Goal: Information Seeking & Learning: Learn about a topic

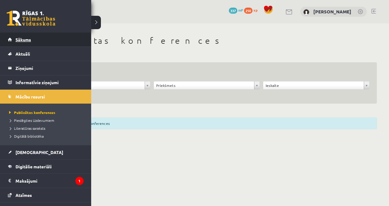
click at [17, 42] on link "Sākums" at bounding box center [46, 40] width 76 height 14
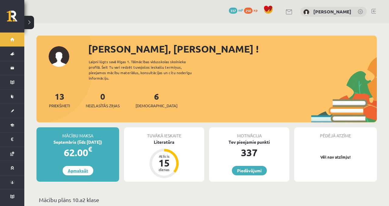
click at [83, 166] on link "Apmaksāt" at bounding box center [78, 170] width 31 height 9
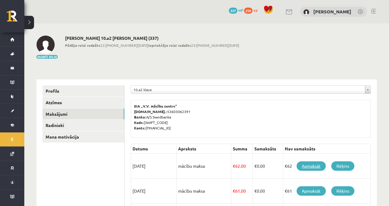
click at [304, 163] on link "Apmaksāt" at bounding box center [311, 166] width 29 height 9
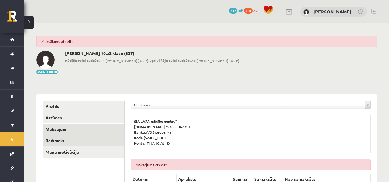
click at [113, 144] on link "Radinieki" at bounding box center [84, 140] width 82 height 11
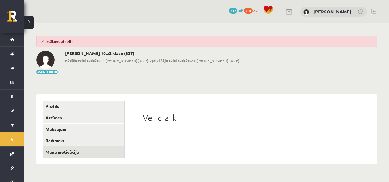
click at [54, 153] on link "Mana motivācija" at bounding box center [84, 152] width 82 height 11
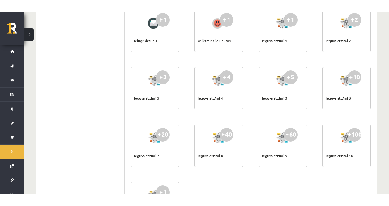
scroll to position [242, 0]
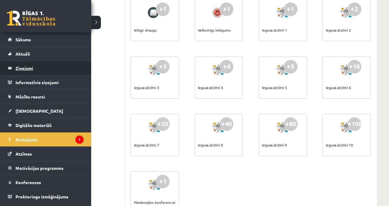
click at [52, 64] on legend "Ziņojumi 0" at bounding box center [50, 68] width 68 height 14
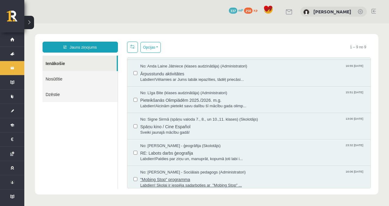
scroll to position [77, 0]
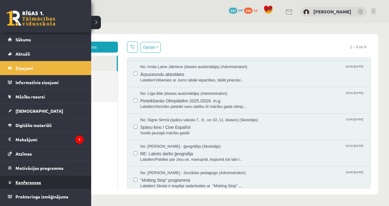
click at [50, 176] on link "Konferences" at bounding box center [46, 183] width 76 height 14
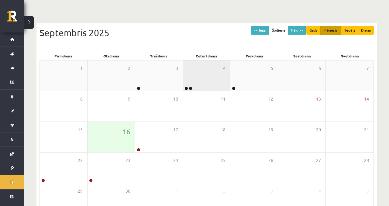
scroll to position [29, 0]
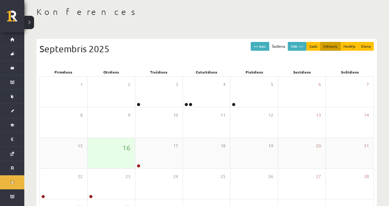
click at [120, 161] on div "16" at bounding box center [111, 153] width 47 height 30
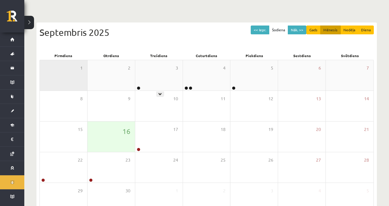
scroll to position [51, 0]
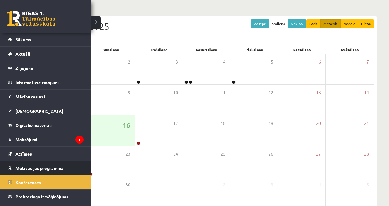
click at [24, 168] on span "Motivācijas programma" at bounding box center [40, 167] width 48 height 5
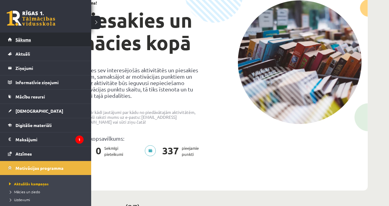
click at [14, 43] on link "Sākums" at bounding box center [46, 40] width 76 height 14
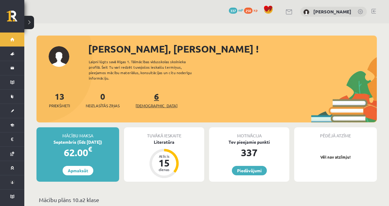
click at [138, 103] on span "[DEMOGRAPHIC_DATA]" at bounding box center [157, 106] width 42 height 6
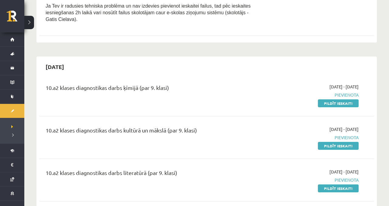
scroll to position [182, 0]
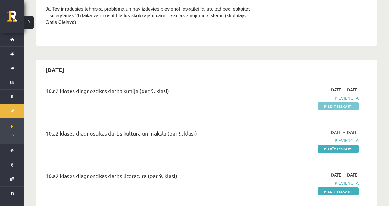
click at [339, 110] on link "Pildīt ieskaiti" at bounding box center [338, 107] width 41 height 8
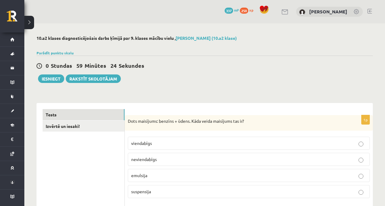
click at [151, 167] on fieldset "viendabīgs neviendabīgs emulsija suspensija" at bounding box center [249, 167] width 242 height 66
click at [153, 165] on label "neviendabīgs" at bounding box center [249, 159] width 242 height 13
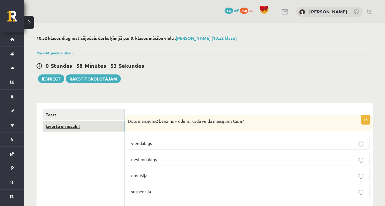
click at [86, 129] on link "Izvērtē un iesaki!" at bounding box center [84, 126] width 82 height 11
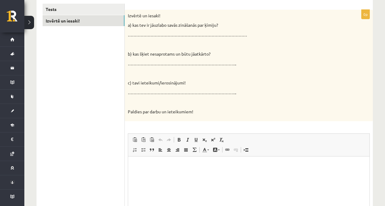
scroll to position [102, 0]
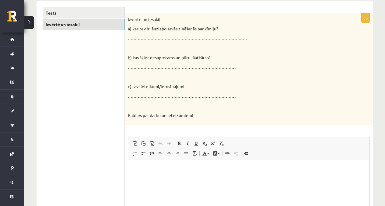
click at [162, 102] on div "Izvērtē un iesaki! a) kas tev ir jāuzlabo savās zināšanās par ķīmiju? …………………………" at bounding box center [249, 69] width 248 height 112
click at [164, 93] on div "Izvērtē un iesaki! a) kas tev ir jāuzlabo savās zināšanās par ķīmiju? …………………………" at bounding box center [249, 69] width 248 height 112
click at [157, 96] on p "………………………………………………………………….." at bounding box center [233, 96] width 211 height 6
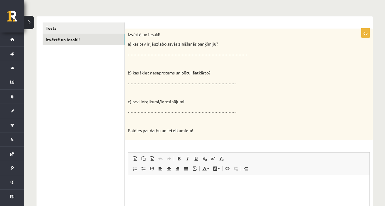
scroll to position [63, 0]
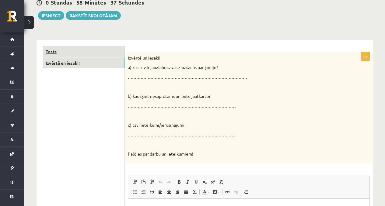
click at [105, 49] on link "Tests" at bounding box center [84, 51] width 82 height 11
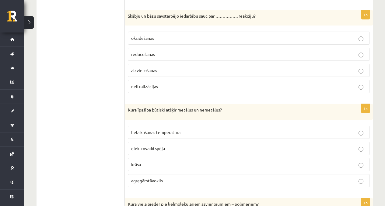
scroll to position [388, 0]
click at [157, 151] on label "elektrovadītspēja" at bounding box center [249, 148] width 242 height 13
click at [171, 146] on p "elektrovadītspēja" at bounding box center [248, 148] width 235 height 6
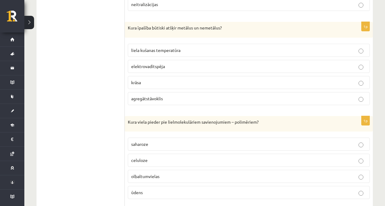
scroll to position [484, 0]
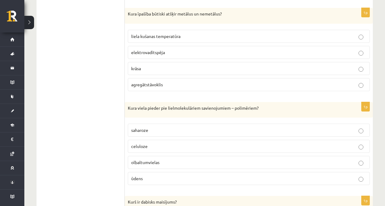
click at [177, 135] on label "saharoze" at bounding box center [249, 130] width 242 height 13
drag, startPoint x: 160, startPoint y: 165, endPoint x: 157, endPoint y: 159, distance: 6.3
click at [160, 165] on p "olbaltumvielas" at bounding box center [248, 162] width 235 height 6
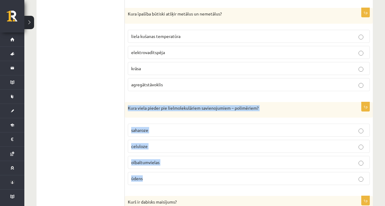
drag, startPoint x: 128, startPoint y: 106, endPoint x: 214, endPoint y: 179, distance: 112.2
click at [214, 179] on div "1p Kura viela pieder pie lielmolekulāriem savienojumiem – polimēriem? saharoze …" at bounding box center [249, 146] width 248 height 88
copy div "Kura viela pieder pie lielmolekulāriem savienojumiem – polimēriem? saharoze cel…"
click at [173, 150] on label "celuloze" at bounding box center [249, 146] width 242 height 13
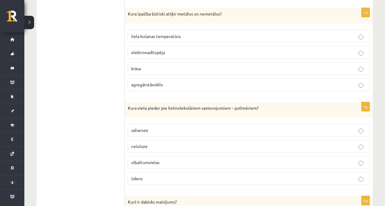
click at [174, 147] on p "celuloze" at bounding box center [248, 146] width 235 height 6
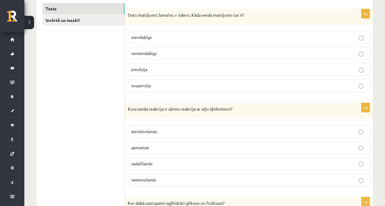
scroll to position [74, 0]
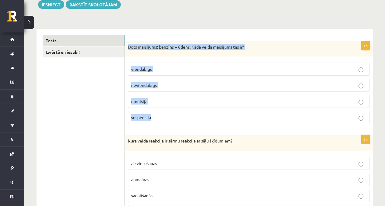
drag, startPoint x: 129, startPoint y: 46, endPoint x: 173, endPoint y: 117, distance: 83.9
click at [173, 117] on div "1p Dots maisījums: benzīns + ūdens. Kāda veida maisījums tas ir? viendabīgs nev…" at bounding box center [249, 85] width 248 height 88
copy div "Dots maisījums: benzīns + ūdens. Kāda veida maisījums tas ir? viendabīgs nevien…"
click at [195, 84] on p "neviendabīgs" at bounding box center [248, 85] width 235 height 6
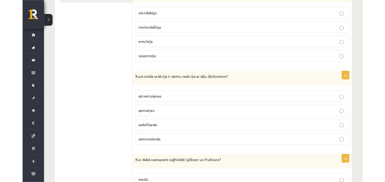
scroll to position [129, 0]
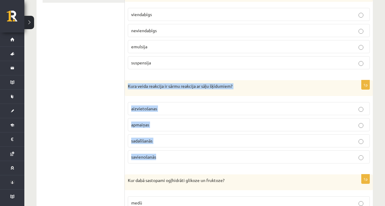
drag, startPoint x: 128, startPoint y: 84, endPoint x: 185, endPoint y: 157, distance: 92.5
click at [185, 157] on div "1p Kura veida reakcija ir sārmu reakcija ar sāļu šķīdumiem? aizvietošanas apmai…" at bounding box center [249, 124] width 248 height 88
copy div "Kura veida reakcija ir sārmu reakcija ar sāļu šķīdumiem? aizvietošanas apmaiņas…"
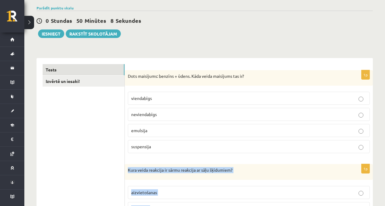
scroll to position [130, 0]
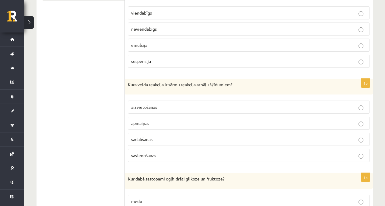
click at [147, 119] on label "apmaiņas" at bounding box center [249, 123] width 242 height 13
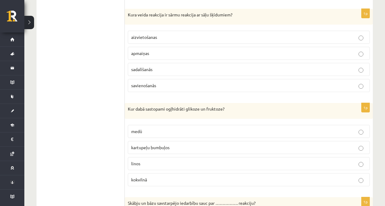
scroll to position [231, 0]
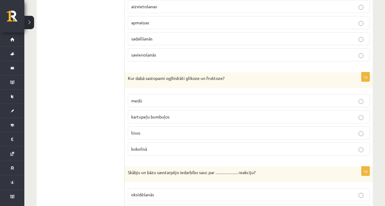
click at [158, 101] on p "medū" at bounding box center [248, 101] width 235 height 6
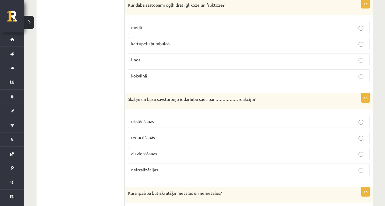
scroll to position [304, 0]
click at [181, 116] on label "oksidēšanās" at bounding box center [249, 121] width 242 height 13
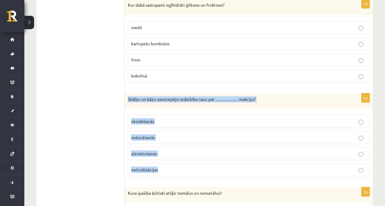
drag, startPoint x: 126, startPoint y: 99, endPoint x: 165, endPoint y: 175, distance: 85.2
click at [165, 175] on div "1p Skābju un bāzu savstarpējo iedarbību sauc par ……………. reakciju? oksidēšanās r…" at bounding box center [249, 137] width 248 height 88
copy div "Skābju un bāzu savstarpējo iedarbību sauc par ……………. reakciju? oksidēšanās redu…"
click at [157, 167] on p "neitralizācijas" at bounding box center [248, 170] width 235 height 6
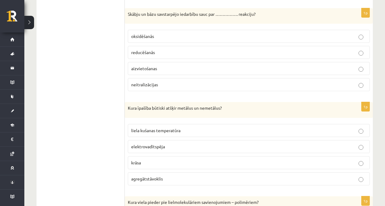
scroll to position [390, 0]
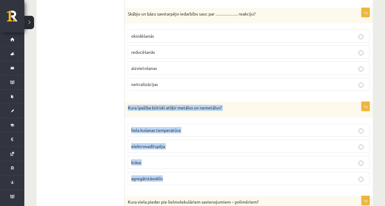
drag, startPoint x: 128, startPoint y: 106, endPoint x: 174, endPoint y: 179, distance: 86.0
click at [173, 179] on div "1p Kura īpašība būtiski atšķir metālus un nemetālus? liela kušanas temperatūra …" at bounding box center [249, 146] width 248 height 88
copy div "Kura īpašība būtiski atšķir metālus un nemetālus? liela kušanas temperatūra ele…"
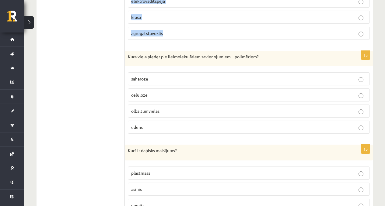
scroll to position [568, 0]
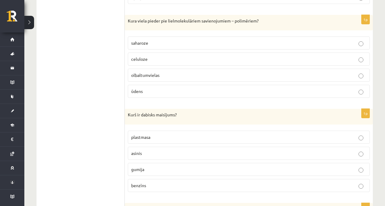
scroll to position [576, 0]
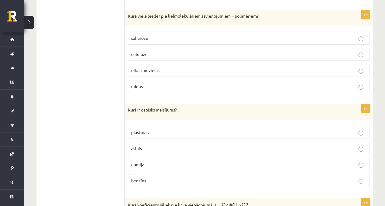
click at [146, 148] on p "asinis" at bounding box center [248, 148] width 235 height 6
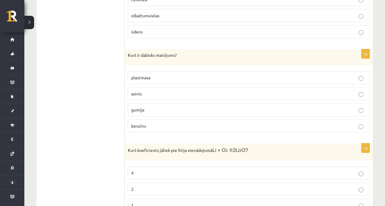
scroll to position [671, 0]
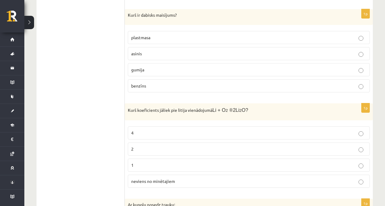
click at [144, 149] on p "2" at bounding box center [248, 149] width 235 height 6
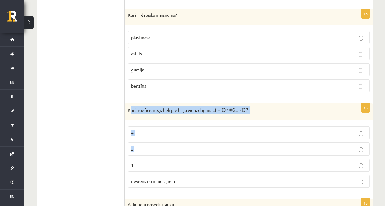
drag, startPoint x: 129, startPoint y: 108, endPoint x: 169, endPoint y: 143, distance: 53.3
click at [176, 148] on div "1p Kurš koeficients jāliek pie litija vienādojumā Li + O 2 ® 2Li 2 O? 4 2 1 nev…" at bounding box center [249, 147] width 248 height 89
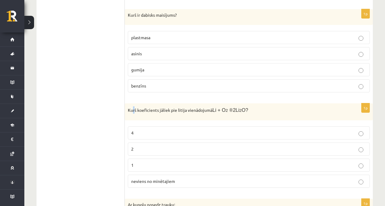
click at [133, 113] on p "Kurš koeficients jāliek pie litija vienādojumā Li + O 2 ® 2Li 2 O?" at bounding box center [233, 109] width 211 height 7
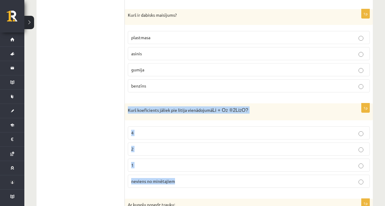
drag, startPoint x: 125, startPoint y: 106, endPoint x: 183, endPoint y: 184, distance: 97.1
click at [183, 184] on div "1p Kurš koeficients jāliek pie litija vienādojumā Li + O 2 ® 2Li 2 O? 4 2 1 nev…" at bounding box center [249, 147] width 248 height 89
copy div "Kurš koeficients jāliek pie litija vienādojumā Li + O 2 ® 2Li 2 O? 4 2 1 nevien…"
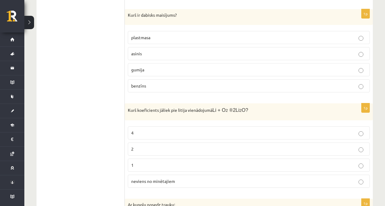
drag, startPoint x: 156, startPoint y: 144, endPoint x: 157, endPoint y: 141, distance: 3.4
click at [156, 144] on label "2" at bounding box center [249, 149] width 242 height 13
click at [158, 138] on label "4" at bounding box center [249, 133] width 242 height 13
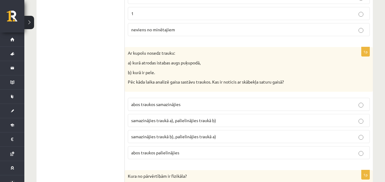
scroll to position [867, 0]
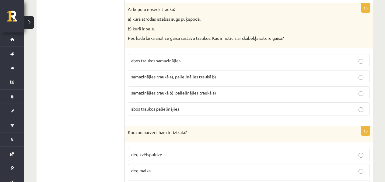
click at [159, 87] on label "samazinājies traukā b), palielinājies traukā a)" at bounding box center [249, 92] width 242 height 13
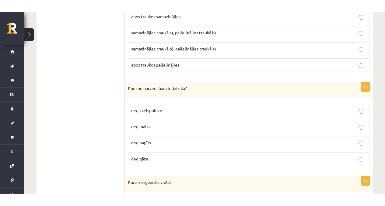
scroll to position [923, 0]
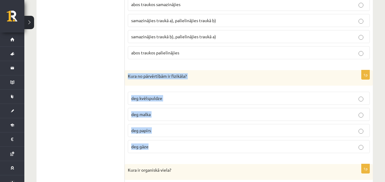
drag, startPoint x: 126, startPoint y: 72, endPoint x: 162, endPoint y: 147, distance: 83.5
click at [162, 147] on div "1p Kura no pārvērtībām ir fizikāla? deg kvēlspuldze deg malka deg papīrs deg gā…" at bounding box center [249, 114] width 248 height 88
copy div "Kura no pārvērtībām ir fizikāla? deg kvēlspuldze deg malka deg papīrs deg gāze"
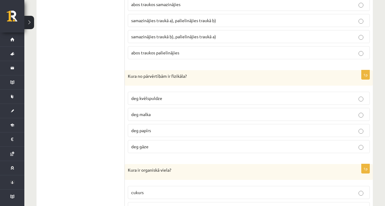
click at [176, 93] on label "deg kvēlspuldze" at bounding box center [249, 98] width 242 height 13
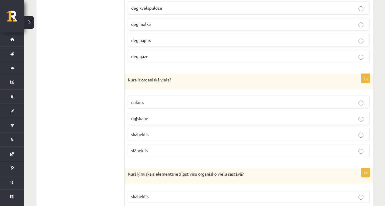
scroll to position [1014, 0]
click at [174, 137] on p "skābeklis" at bounding box center [248, 134] width 235 height 6
click at [173, 113] on label "ogļskābe" at bounding box center [249, 118] width 242 height 13
click at [172, 102] on p "cukurs" at bounding box center [248, 102] width 235 height 6
drag, startPoint x: 130, startPoint y: 79, endPoint x: 174, endPoint y: 145, distance: 79.7
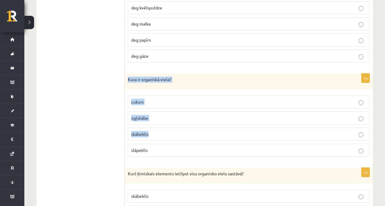
click at [174, 145] on div "1p Kura ir organiskā viela? cukurs ogļskābe skābeklis slāpeklis" at bounding box center [249, 118] width 248 height 88
drag, startPoint x: 169, startPoint y: 152, endPoint x: 127, endPoint y: 79, distance: 84.5
click at [127, 79] on div "1p Kura ir organiskā viela? cukurs ogļskābe skābeklis slāpeklis" at bounding box center [249, 118] width 248 height 88
copy div "Kura ir organiskā viela? cukurs ogļskābe skābeklis slāpeklis"
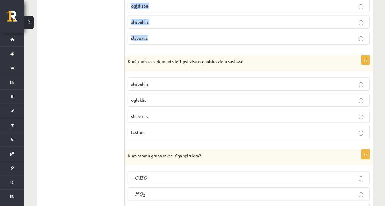
scroll to position [1126, 0]
click at [158, 136] on p "fosfors" at bounding box center [248, 132] width 235 height 6
drag, startPoint x: 156, startPoint y: 134, endPoint x: 160, endPoint y: 121, distance: 13.7
click at [159, 124] on fieldset "skābeklis ogleklis slāpeklis fosfors" at bounding box center [249, 108] width 242 height 66
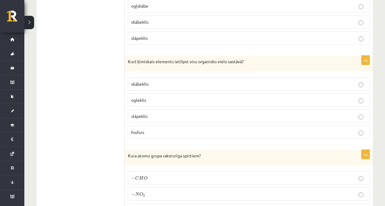
click at [161, 89] on label "skābeklis" at bounding box center [249, 84] width 242 height 13
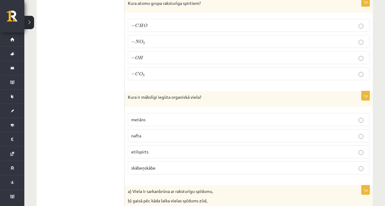
scroll to position [1279, 0]
click at [145, 130] on label "nafta" at bounding box center [249, 135] width 242 height 13
click at [160, 121] on p "metāns" at bounding box center [248, 119] width 235 height 6
click at [144, 154] on p "etilspirts" at bounding box center [248, 151] width 235 height 6
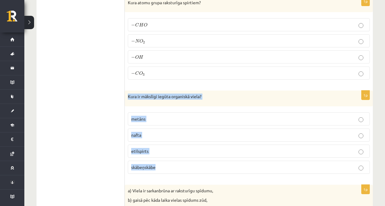
drag, startPoint x: 166, startPoint y: 169, endPoint x: 126, endPoint y: 97, distance: 82.0
click at [126, 97] on div "1p Kura ir mākslīgi iegūta organiskā viela? metāns nafta etilspirts skābeņskābe" at bounding box center [249, 135] width 248 height 88
copy div "Kura ir mākslīgi iegūta organiskā viela? metāns nafta etilspirts skābeņskābe"
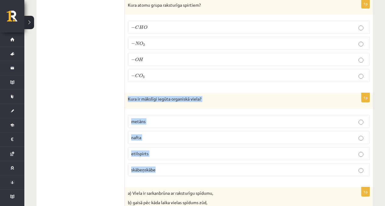
scroll to position [1271, 0]
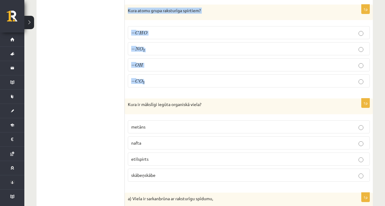
drag, startPoint x: 126, startPoint y: 9, endPoint x: 166, endPoint y: 83, distance: 84.1
click at [166, 83] on div "1p Kura atomu grupa raksturīga spirtiem? − C H O − C H O − N O 2 − N O 2 − O H …" at bounding box center [249, 49] width 248 height 88
copy div "Kura atomu grupa raksturīga spirtiem? − C H O − C H O − N O 2 − N O 2 − O H − O…"
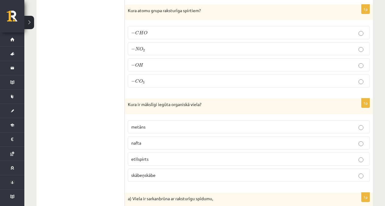
click at [155, 57] on fieldset "− C H O − C H O − N O 2 − N O 2 − O H − O H − C O 3 − C O 3" at bounding box center [249, 56] width 242 height 66
click at [156, 52] on p "− N O 2 − N O 2" at bounding box center [248, 49] width 235 height 6
drag, startPoint x: 147, startPoint y: 63, endPoint x: 141, endPoint y: 59, distance: 6.9
click at [145, 62] on p "− O H − O H" at bounding box center [248, 65] width 235 height 6
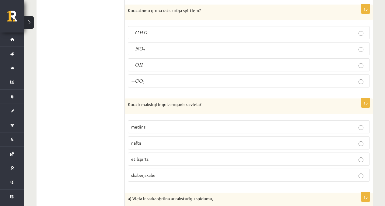
click at [146, 65] on p "− O H − O H" at bounding box center [248, 65] width 235 height 6
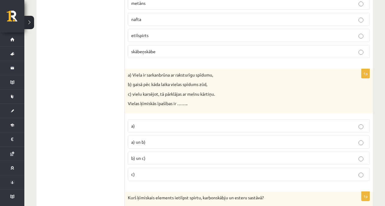
scroll to position [1435, 0]
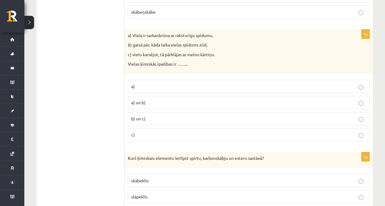
click at [216, 47] on p "b) gaisā pēc kāda laika vielas spīdums zūd," at bounding box center [233, 45] width 211 height 6
click at [148, 128] on fieldset "a) a) un b) b) un c) c)" at bounding box center [249, 110] width 242 height 66
click at [148, 130] on label "c)" at bounding box center [249, 134] width 242 height 13
drag, startPoint x: 123, startPoint y: 31, endPoint x: 149, endPoint y: 64, distance: 42.2
click at [149, 65] on div "**********" at bounding box center [205, 136] width 336 height 2935
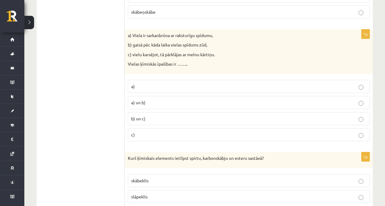
click at [149, 61] on div "a) Viela ir sarkanbrūna ar raksturīgu spīdumu, b) gaisā pēc kāda laika vielas s…" at bounding box center [249, 52] width 248 height 44
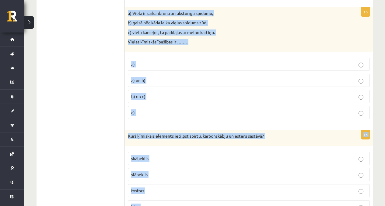
scroll to position [1470, 0]
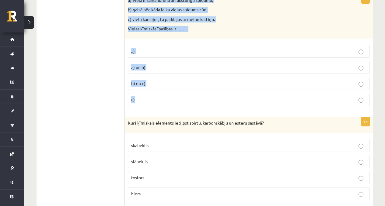
drag, startPoint x: 129, startPoint y: 35, endPoint x: 164, endPoint y: 102, distance: 75.7
click at [164, 102] on div "1p a) Viela ir sarkanbrūna ar raksturīgu spīdumu, b) gaisā pēc kāda laika viela…" at bounding box center [249, 52] width 248 height 117
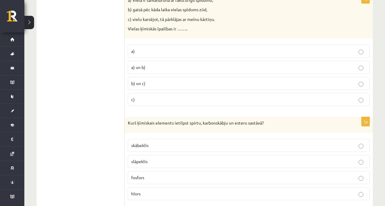
click at [139, 79] on label "b) un c)" at bounding box center [249, 83] width 242 height 13
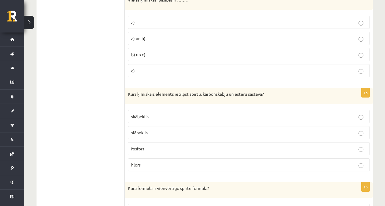
scroll to position [1504, 0]
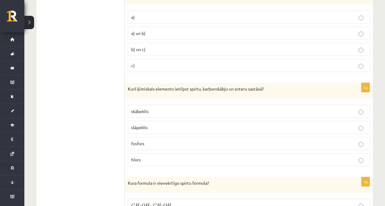
click at [157, 116] on label "skābeklis" at bounding box center [249, 111] width 242 height 13
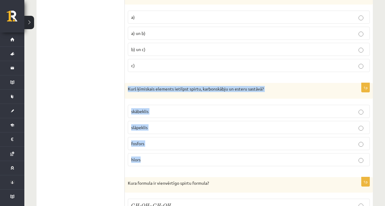
drag, startPoint x: 127, startPoint y: 89, endPoint x: 165, endPoint y: 166, distance: 85.0
click at [165, 166] on div "1p Kurš ķīmiskais elements ietilpst spirtu, karbonskābju un esteru sastāvā? skā…" at bounding box center [249, 127] width 248 height 88
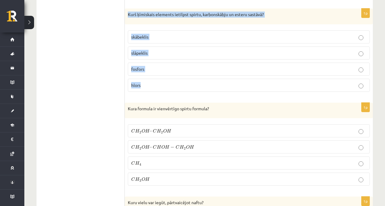
scroll to position [1580, 0]
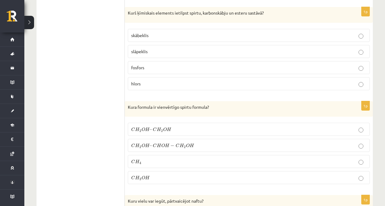
drag, startPoint x: 91, startPoint y: 92, endPoint x: 96, endPoint y: 98, distance: 8.6
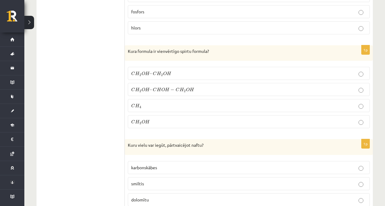
scroll to position [1666, 0]
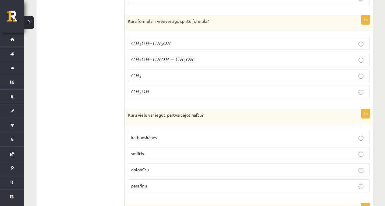
drag, startPoint x: 122, startPoint y: 111, endPoint x: 168, endPoint y: 169, distance: 74.4
click at [168, 169] on p "dolomītu" at bounding box center [248, 170] width 235 height 6
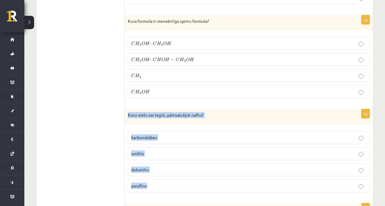
drag, startPoint x: 153, startPoint y: 188, endPoint x: 128, endPoint y: 116, distance: 76.0
click at [128, 116] on div "1p Kuru vielu var iegūt, pārtvaicējot naftu? karbonskābes smiltis dolomītu para…" at bounding box center [249, 153] width 248 height 88
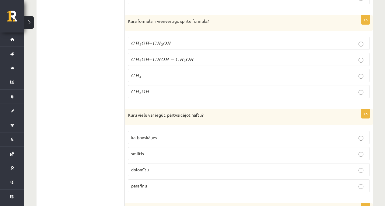
click at [155, 189] on p "parafīnu" at bounding box center [248, 186] width 235 height 6
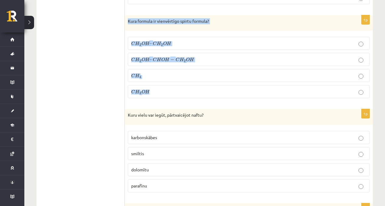
drag, startPoint x: 125, startPoint y: 19, endPoint x: 165, endPoint y: 95, distance: 86.4
click at [165, 95] on div "1p Kura formula ir vienvērtīgo spirtu formula? C H 2 O H – C H 2 O H C H 2 O H …" at bounding box center [249, 59] width 248 height 88
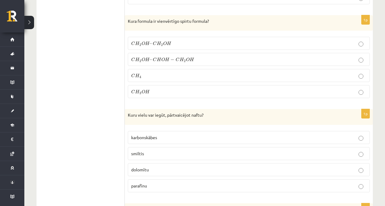
drag, startPoint x: 149, startPoint y: 78, endPoint x: 150, endPoint y: 86, distance: 7.7
click at [149, 78] on p "C H 4 C H 4" at bounding box center [248, 75] width 235 height 6
click at [150, 94] on p "C H 3 O H C H 3 O H" at bounding box center [248, 92] width 235 height 6
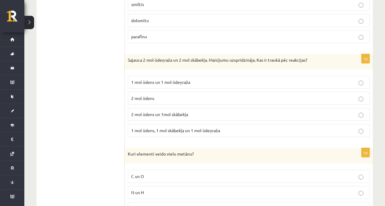
scroll to position [1815, 0]
click at [186, 131] on span "1 mol ūdens, 1 mol skābekļa un 1 mol ūdeņraža" at bounding box center [175, 130] width 89 height 5
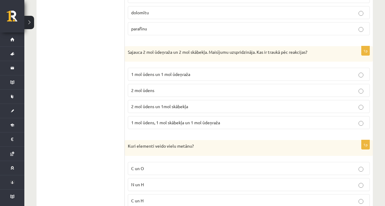
scroll to position [1824, 0]
drag, startPoint x: 121, startPoint y: 48, endPoint x: 222, endPoint y: 123, distance: 125.0
click at [223, 123] on p "1 mol ūdens, 1 mol skābekļa un 1 mol ūdeņraža" at bounding box center [248, 122] width 235 height 6
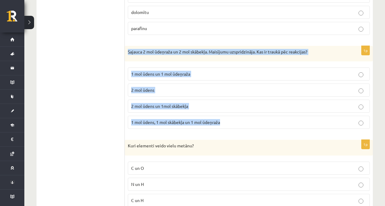
drag, startPoint x: 228, startPoint y: 123, endPoint x: 128, endPoint y: 52, distance: 122.7
click at [128, 52] on div "1p Sajauca 2 mol ūdeņraža un 2 mol skābekļa. Maisījumu uzspridzināja. Kas ir tr…" at bounding box center [249, 90] width 248 height 88
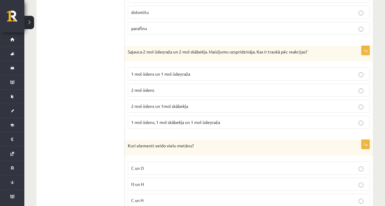
click at [186, 105] on span "2 mol ūdens un 1mol skābekļa" at bounding box center [159, 105] width 57 height 5
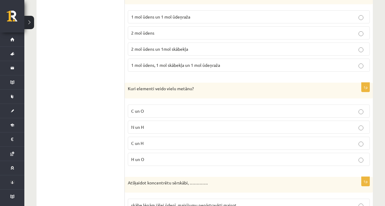
scroll to position [1916, 0]
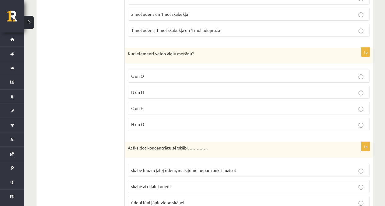
click at [160, 78] on p "C un O" at bounding box center [248, 76] width 235 height 6
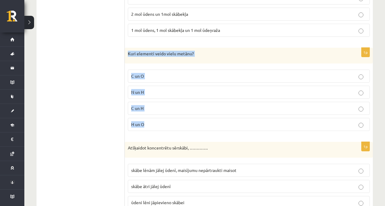
drag, startPoint x: 125, startPoint y: 52, endPoint x: 169, endPoint y: 122, distance: 82.6
click at [169, 122] on div "1p Kuri elementi veido vielu metānu? C un O N un H C un H H un O" at bounding box center [249, 92] width 248 height 88
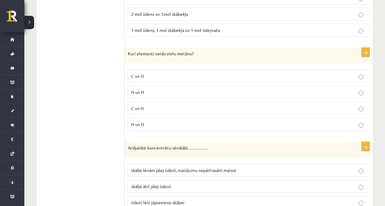
click at [143, 106] on p "C un H" at bounding box center [248, 108] width 235 height 6
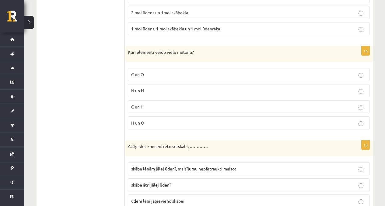
scroll to position [1924, 0]
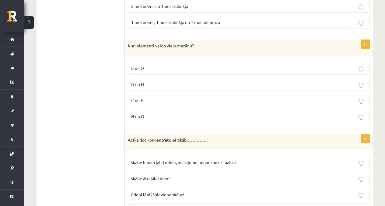
drag, startPoint x: 123, startPoint y: 139, endPoint x: 179, endPoint y: 164, distance: 61.1
click at [193, 141] on p "Atšķaidot koncentrētu sērskābi, …………." at bounding box center [233, 140] width 211 height 6
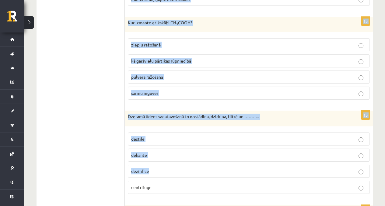
scroll to position [2145, 0]
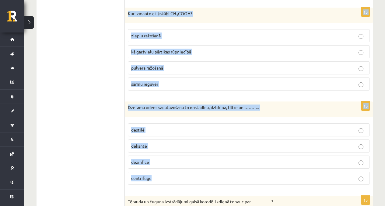
drag, startPoint x: 127, startPoint y: 140, endPoint x: 184, endPoint y: 177, distance: 67.8
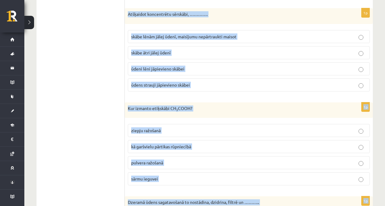
scroll to position [2049, 0]
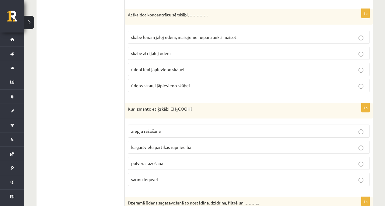
click at [160, 31] on label "skābe lēnām jālej ūdenī, maisījumu nepārtraukti maisot" at bounding box center [249, 37] width 242 height 13
click at [159, 34] on label "skābe lēnām jālej ūdenī, maisījumu nepārtraukti maisot" at bounding box center [249, 37] width 242 height 13
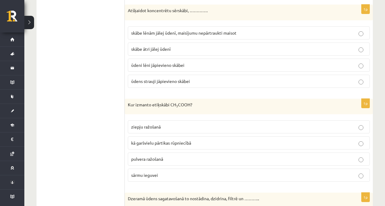
scroll to position [2060, 0]
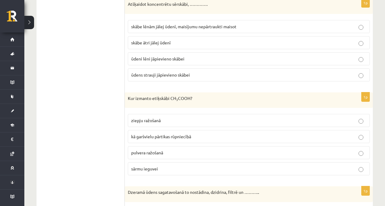
click at [166, 139] on span "kā garšvielu pārtikas rūpniecībā" at bounding box center [161, 136] width 60 height 5
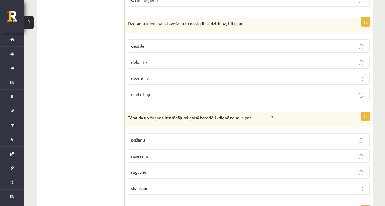
scroll to position [2229, 0]
click at [142, 83] on label "dezinficē" at bounding box center [249, 77] width 242 height 13
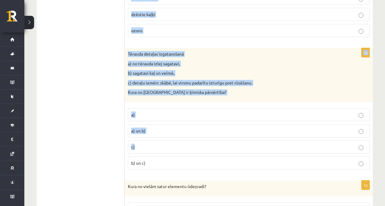
scroll to position [2481, 0]
drag, startPoint x: 125, startPoint y: 72, endPoint x: 177, endPoint y: 170, distance: 110.9
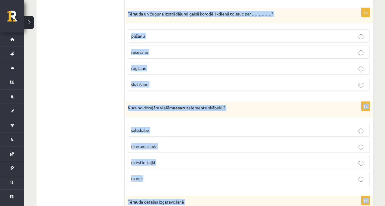
scroll to position [2322, 0]
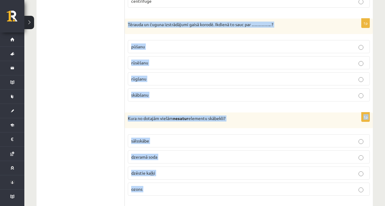
click at [160, 64] on p "rūsēšanu" at bounding box center [248, 63] width 235 height 6
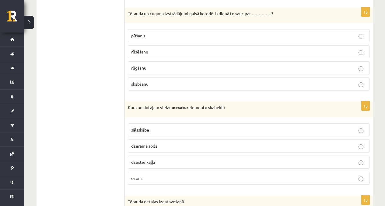
scroll to position [2333, 0]
click at [156, 138] on fieldset "sālsskābe dzeramā soda dzēstie kaļķi ozons" at bounding box center [249, 153] width 242 height 66
click at [160, 127] on p "sālsskābe" at bounding box center [248, 130] width 235 height 6
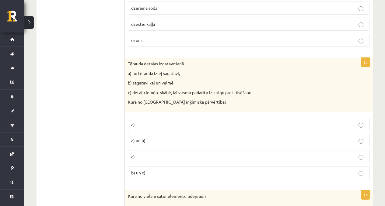
scroll to position [2487, 0]
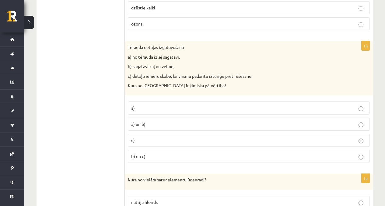
click at [161, 145] on label "c)" at bounding box center [249, 140] width 242 height 13
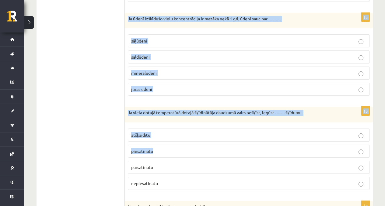
scroll to position [2748, 0]
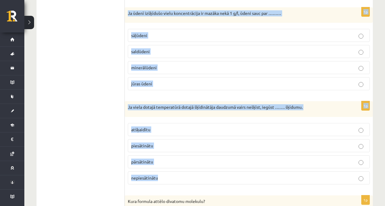
drag, startPoint x: 127, startPoint y: 59, endPoint x: 172, endPoint y: 183, distance: 132.1
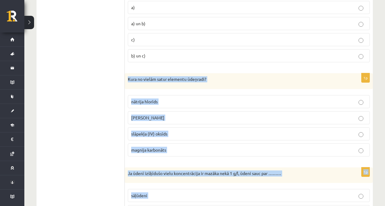
scroll to position [2598, 0]
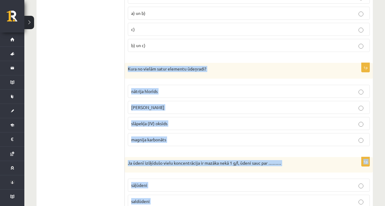
click at [166, 104] on label "kālija hidroksīds" at bounding box center [249, 107] width 242 height 13
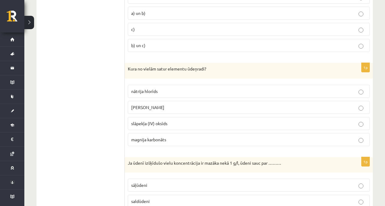
click at [197, 129] on label "slāpekļa (IV) oksīds" at bounding box center [249, 123] width 242 height 13
click at [191, 141] on p "magnija karbonāts" at bounding box center [248, 140] width 235 height 6
click at [194, 114] on label "kālija hidroksīds" at bounding box center [249, 107] width 242 height 13
click at [174, 106] on p "kālija hidroksīds" at bounding box center [248, 107] width 235 height 6
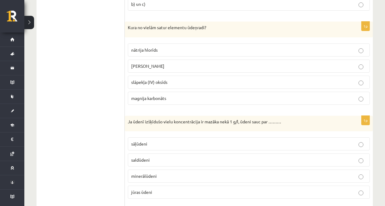
scroll to position [2647, 0]
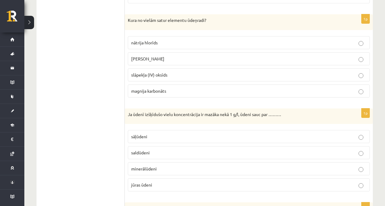
click at [162, 132] on label "sāļūdeni" at bounding box center [249, 136] width 242 height 13
drag, startPoint x: 144, startPoint y: 161, endPoint x: 147, endPoint y: 154, distance: 7.5
click at [144, 161] on fieldset "sāļūdeni saldūdeni minerālūdeni jūras ūdeni" at bounding box center [249, 160] width 242 height 66
click at [147, 154] on span "saldūdeni" at bounding box center [140, 152] width 19 height 5
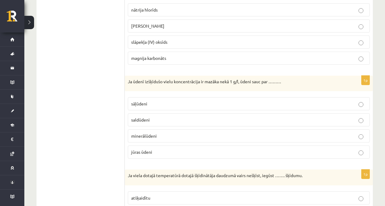
scroll to position [2751, 0]
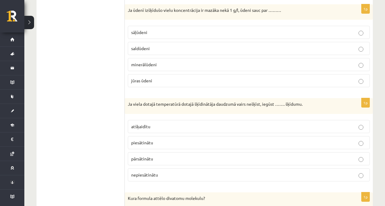
click at [184, 142] on p "piesātinātu" at bounding box center [248, 143] width 235 height 6
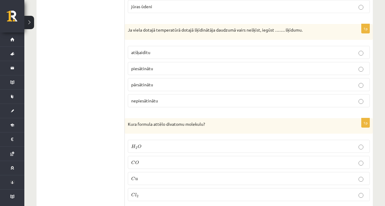
scroll to position [2845, 0]
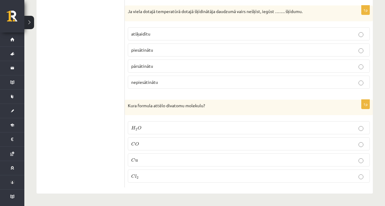
drag, startPoint x: 124, startPoint y: 106, endPoint x: 178, endPoint y: 120, distance: 55.2
click at [179, 120] on fieldset "H 2 O H 2 O C O C O C u C u C l 2 C l 2" at bounding box center [249, 151] width 242 height 66
click at [180, 118] on div "1p Kura formula attēlo divatomu molekulu? H 2 O H 2 O C O C O C u C u C l 2 C l…" at bounding box center [249, 144] width 248 height 88
click at [159, 123] on label "H 2 O H 2 O" at bounding box center [249, 127] width 242 height 13
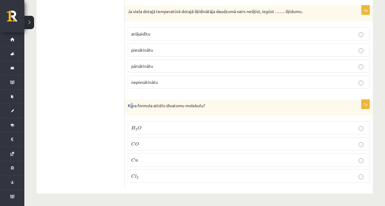
click at [132, 105] on p "Kura formula attēlo divatomu molekulu?" at bounding box center [233, 106] width 211 height 6
drag, startPoint x: 127, startPoint y: 104, endPoint x: 147, endPoint y: 175, distance: 73.5
click at [152, 179] on div "1p Kura formula attēlo divatomu molekulu? H 2 O H 2 O C O C O C u C u C l 2 C l…" at bounding box center [249, 144] width 248 height 88
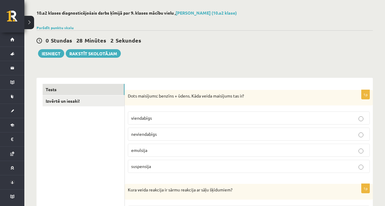
scroll to position [17, 0]
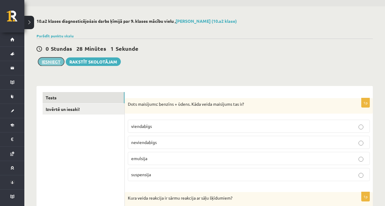
click at [56, 60] on button "Iesniegt" at bounding box center [51, 61] width 26 height 9
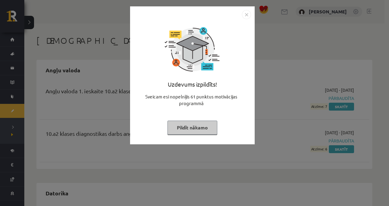
click at [248, 14] on img "Close" at bounding box center [246, 14] width 9 height 9
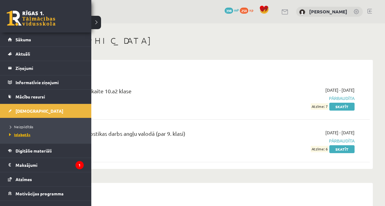
click at [12, 135] on span "Izlabotās" at bounding box center [19, 134] width 23 height 5
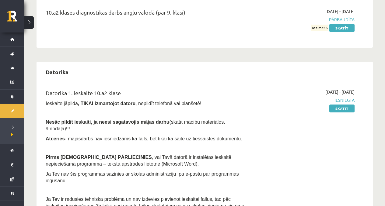
scroll to position [325, 0]
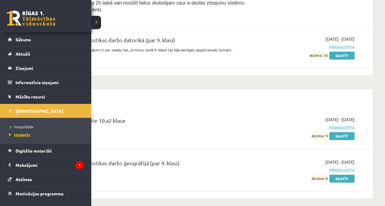
click at [29, 136] on span "Izlabotās" at bounding box center [19, 134] width 23 height 5
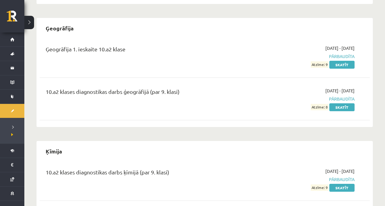
scroll to position [409, 0]
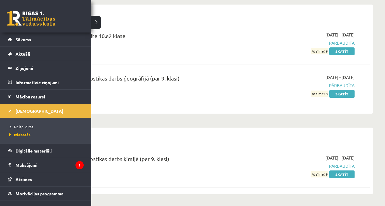
click at [21, 18] on link at bounding box center [31, 18] width 49 height 15
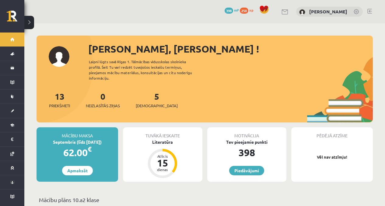
click at [149, 103] on div "13 Priekšmeti 0 Neizlasītās ziņas 5 [DEMOGRAPHIC_DATA]" at bounding box center [205, 106] width 336 height 33
click at [146, 103] on span "[DEMOGRAPHIC_DATA]" at bounding box center [157, 106] width 42 height 6
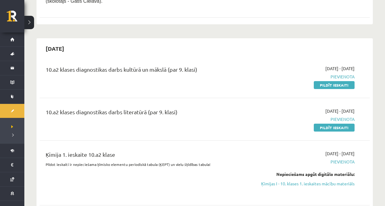
scroll to position [242, 0]
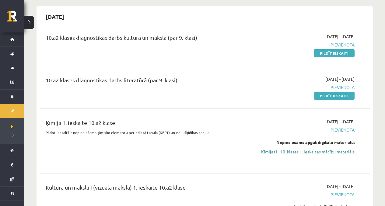
click at [321, 151] on link "Ķīmijas I - 10. klases 1. ieskaites mācību materiāls" at bounding box center [306, 152] width 97 height 6
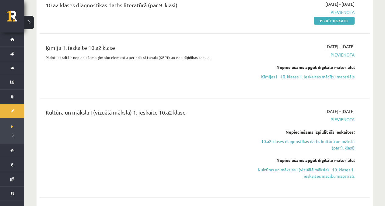
scroll to position [298, 0]
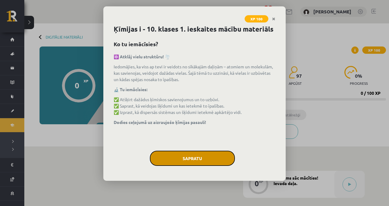
click at [182, 160] on button "Sapratu" at bounding box center [192, 158] width 85 height 15
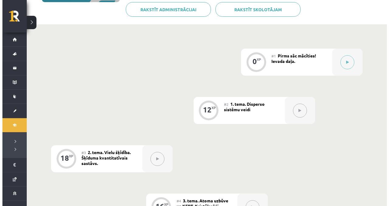
scroll to position [120, 0]
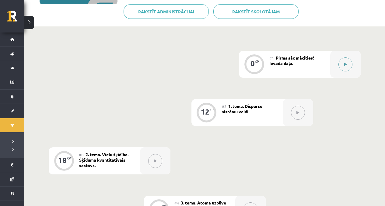
click at [336, 72] on div at bounding box center [345, 64] width 30 height 27
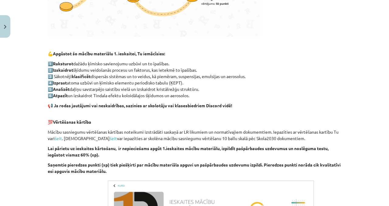
scroll to position [385, 0]
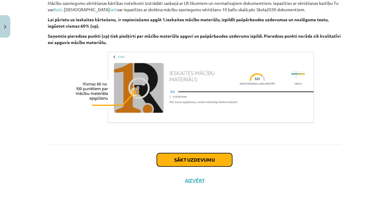
click at [204, 160] on button "Sākt uzdevumu" at bounding box center [194, 159] width 75 height 13
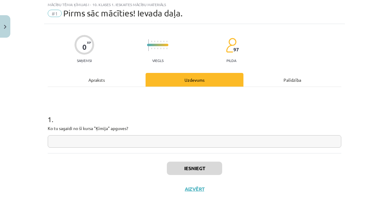
scroll to position [15, 0]
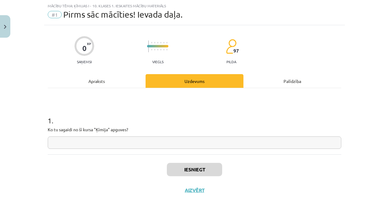
click at [77, 141] on input "text" at bounding box center [195, 143] width 294 height 12
type input "*"
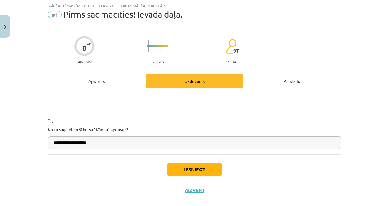
type input "**********"
click at [193, 168] on button "Iesniegt" at bounding box center [194, 169] width 55 height 13
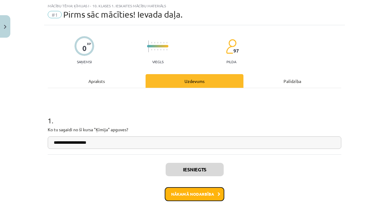
click at [201, 198] on button "Nākamā nodarbība" at bounding box center [195, 194] width 60 height 14
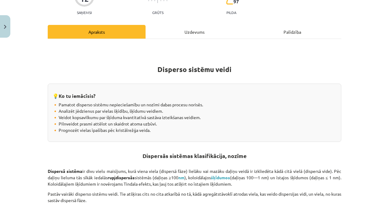
click at [196, 36] on div "Uzdevums" at bounding box center [195, 32] width 98 height 14
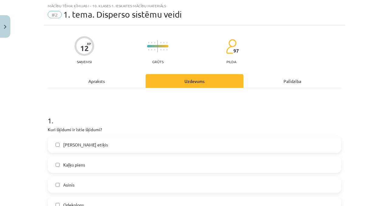
click at [133, 78] on div "Apraksts" at bounding box center [97, 81] width 98 height 14
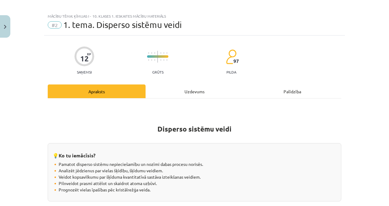
scroll to position [0, 0]
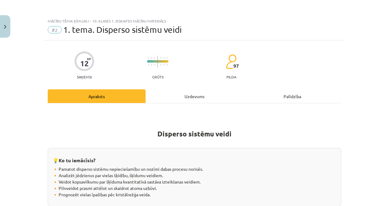
click at [179, 90] on div "Uzdevums" at bounding box center [195, 96] width 98 height 14
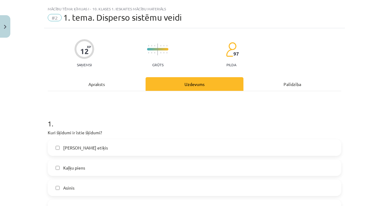
scroll to position [15, 0]
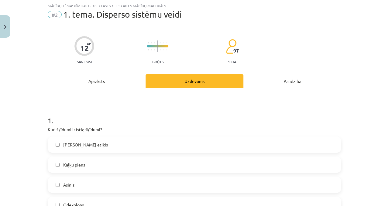
click at [117, 87] on div "Apraksts" at bounding box center [97, 81] width 98 height 14
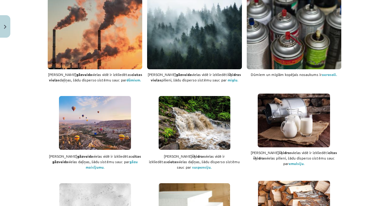
scroll to position [310, 0]
